Goal: Task Accomplishment & Management: Use online tool/utility

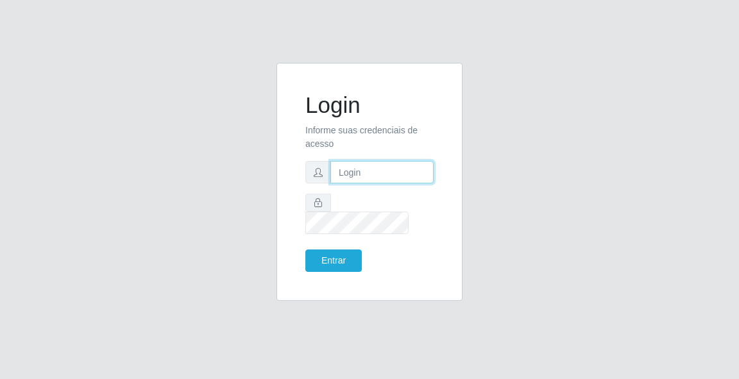
click at [375, 184] on input "text" at bounding box center [382, 172] width 103 height 22
type input "[EMAIL_ADDRESS][DOMAIN_NAME]"
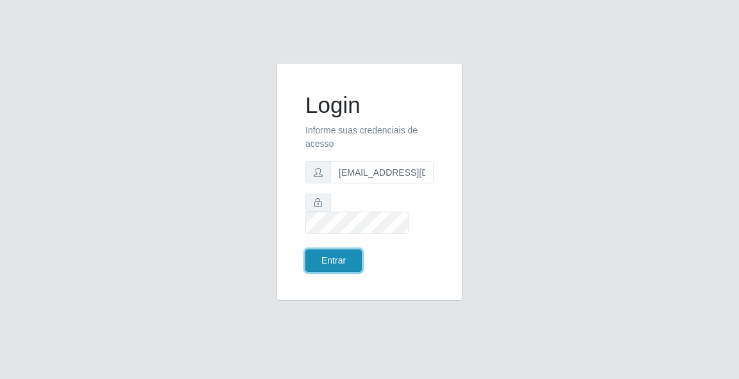
click at [350, 250] on button "Entrar" at bounding box center [333, 261] width 56 height 22
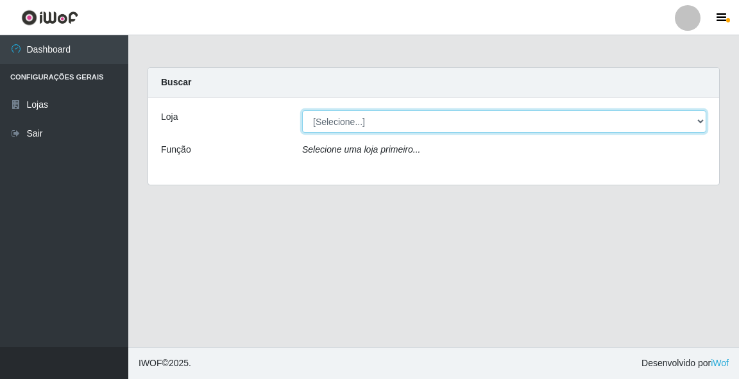
click at [365, 126] on select "[Selecione...] Rede Potiguar 5 - Extremoz" at bounding box center [504, 121] width 404 height 22
select select "79"
click at [302, 110] on select "[Selecione...] Rede Potiguar 5 - Extremoz" at bounding box center [504, 121] width 404 height 22
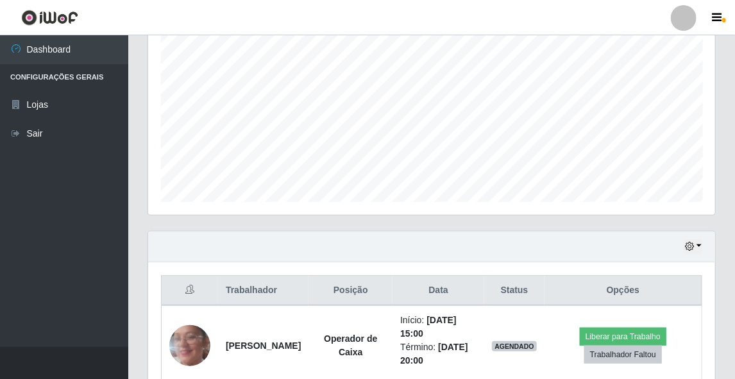
scroll to position [322, 0]
